Goal: Task Accomplishment & Management: Use online tool/utility

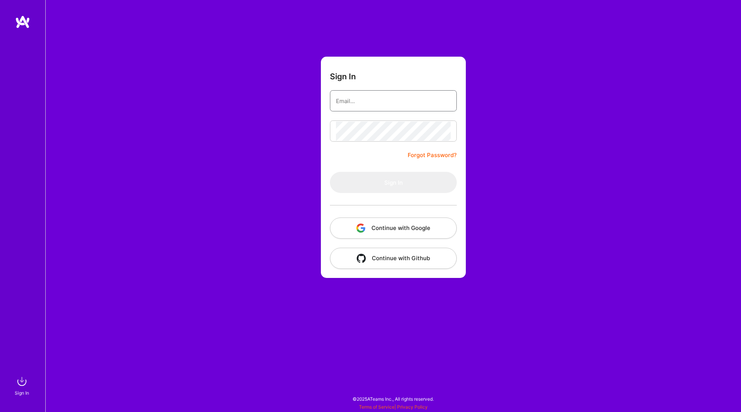
type input "[EMAIL_ADDRESS][DOMAIN_NAME]"
click at [393, 182] on button "Sign In" at bounding box center [393, 182] width 127 height 21
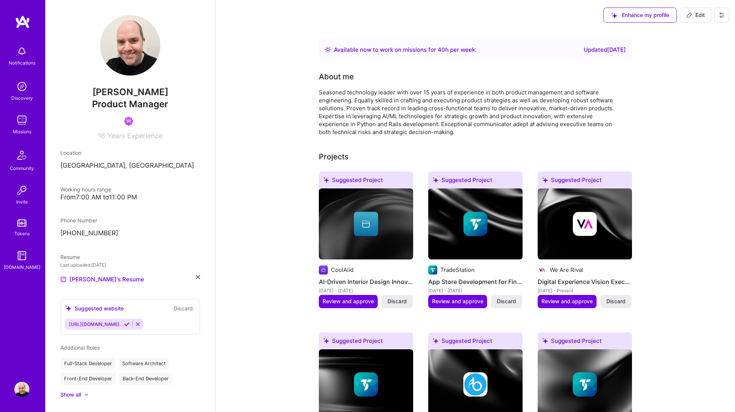
click at [22, 121] on img at bounding box center [21, 120] width 15 height 15
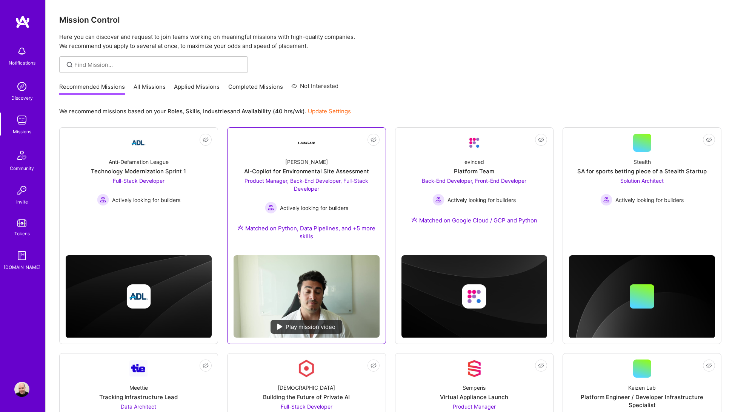
click at [317, 187] on span "Product Manager, Back-End Developer, Full-Stack Developer" at bounding box center [307, 184] width 124 height 14
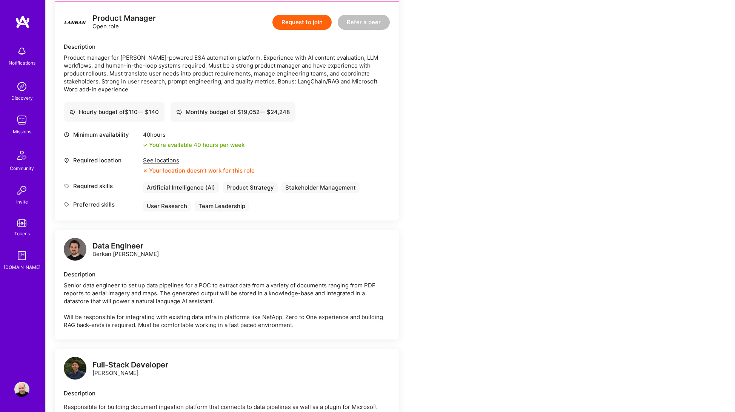
scroll to position [771, 0]
